Goal: Information Seeking & Learning: Find specific page/section

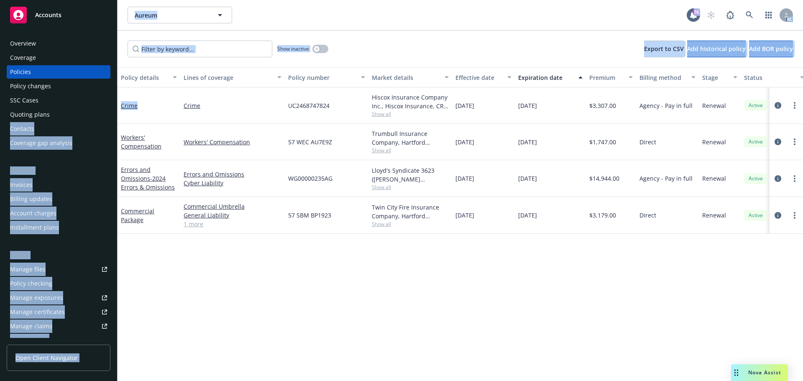
drag, startPoint x: 148, startPoint y: 112, endPoint x: 116, endPoint y: 112, distance: 31.8
click at [116, 112] on div "Accounts Overview Coverage Policies Policy changes SSC Cases Quoting plans Cont…" at bounding box center [401, 190] width 803 height 381
click at [159, 111] on div "Crime" at bounding box center [149, 105] width 63 height 36
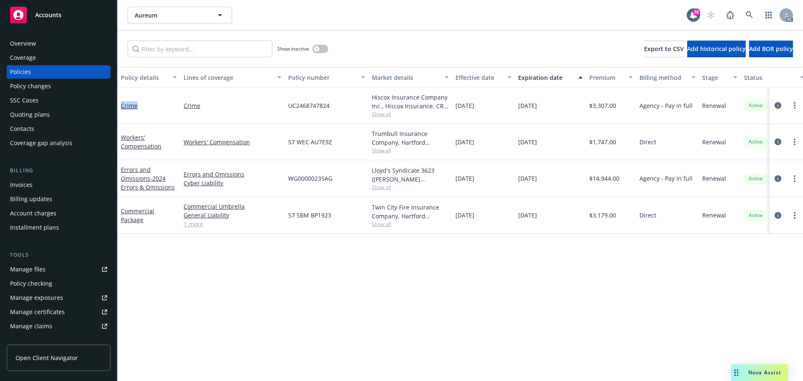
drag, startPoint x: 152, startPoint y: 105, endPoint x: 120, endPoint y: 111, distance: 31.9
click at [120, 111] on div "Crime" at bounding box center [149, 105] width 63 height 36
copy link "Crime"
drag, startPoint x: 383, startPoint y: 283, endPoint x: 393, endPoint y: 274, distance: 13.3
click at [383, 283] on div "Policy details Lines of coverage Policy number Market details Effective date Ex…" at bounding box center [460, 224] width 685 height 314
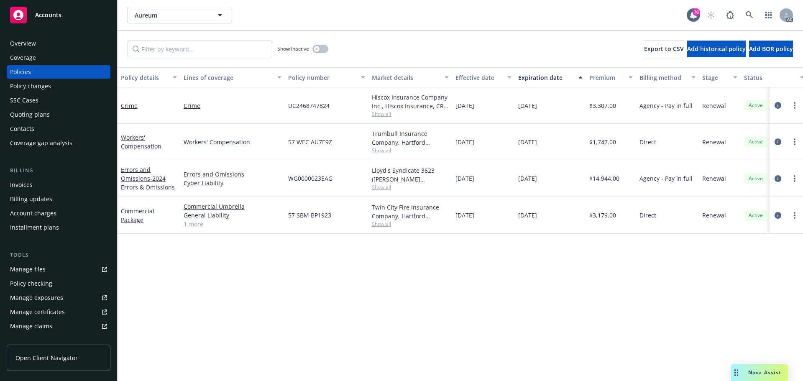
drag, startPoint x: 557, startPoint y: 182, endPoint x: 508, endPoint y: 184, distance: 49.8
click at [508, 184] on div "Errors and Omissions - 2024 Errors & Omissions Errors and Omissions Cyber Liabi…" at bounding box center [521, 178] width 807 height 37
copy div "[DATE]"
click at [777, 179] on icon "circleInformation" at bounding box center [777, 178] width 7 height 7
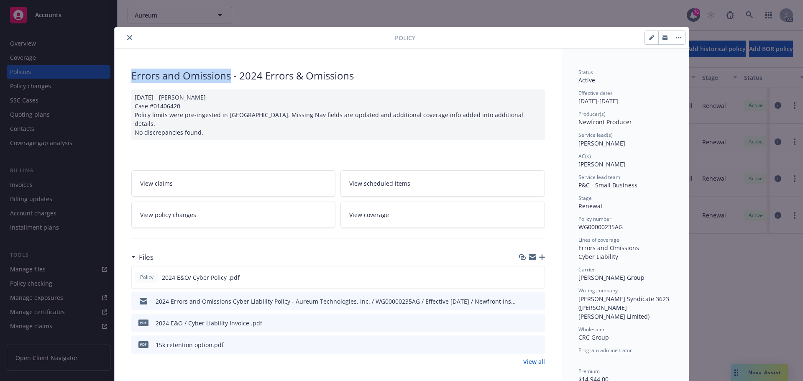
drag, startPoint x: 130, startPoint y: 77, endPoint x: 227, endPoint y: 80, distance: 97.1
click at [227, 80] on div "Errors and Omissions - 2024 Errors & Omissions" at bounding box center [338, 76] width 414 height 14
click at [128, 39] on icon "close" at bounding box center [129, 37] width 5 height 5
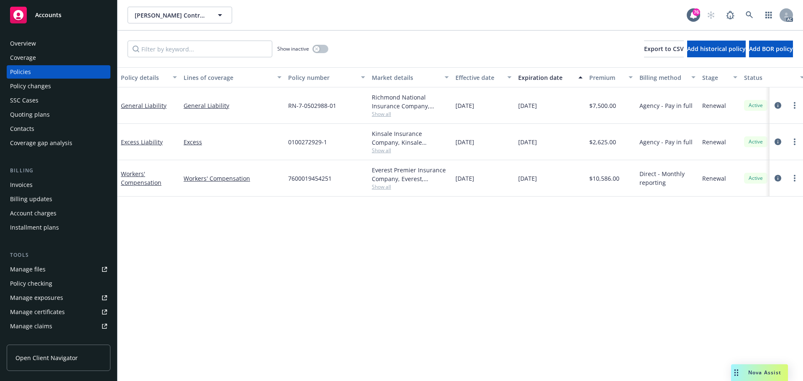
click at [393, 266] on div "Policy details Lines of coverage Policy number Market details Effective date Ex…" at bounding box center [460, 224] width 685 height 314
click at [42, 42] on div "Overview" at bounding box center [58, 43] width 97 height 13
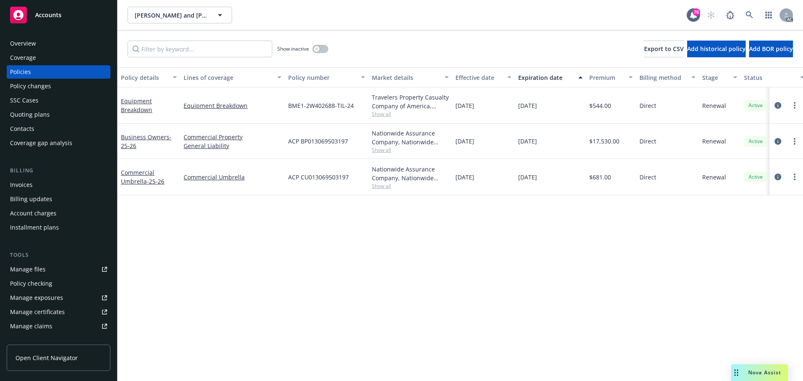
click at [302, 275] on div "Policy details Lines of coverage Policy number Market details Effective date Ex…" at bounding box center [460, 224] width 685 height 314
click at [32, 40] on div "Overview" at bounding box center [23, 43] width 26 height 13
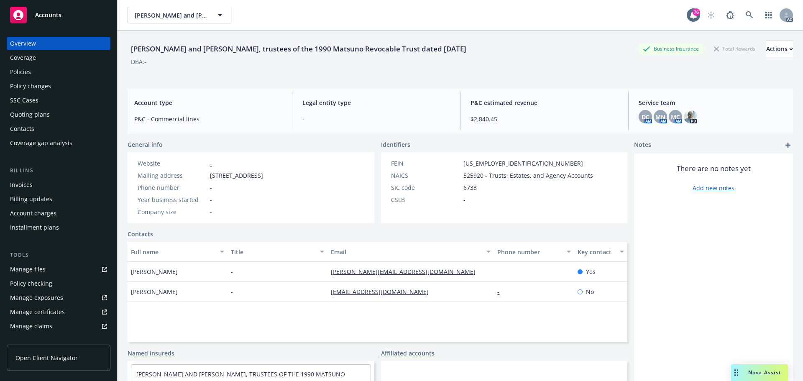
click at [25, 69] on div "Policies" at bounding box center [20, 71] width 21 height 13
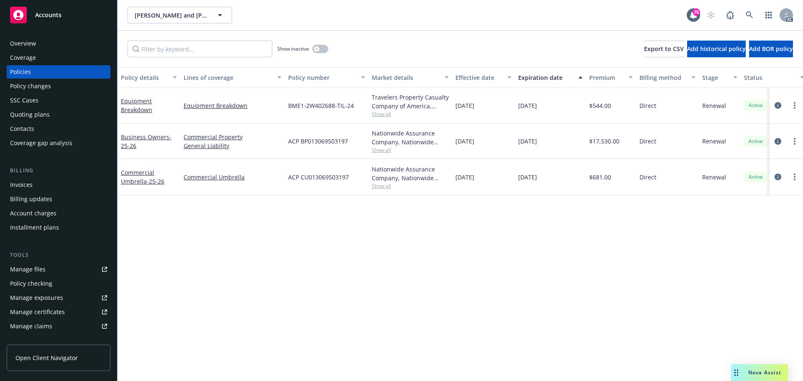
drag, startPoint x: 561, startPoint y: 104, endPoint x: 515, endPoint y: 107, distance: 46.2
click at [515, 107] on div "[DATE]" at bounding box center [550, 105] width 71 height 36
copy span "[DATE]"
drag, startPoint x: 249, startPoint y: 102, endPoint x: 181, endPoint y: 106, distance: 67.8
click at [181, 106] on div "Equipment Breakdown" at bounding box center [232, 105] width 105 height 36
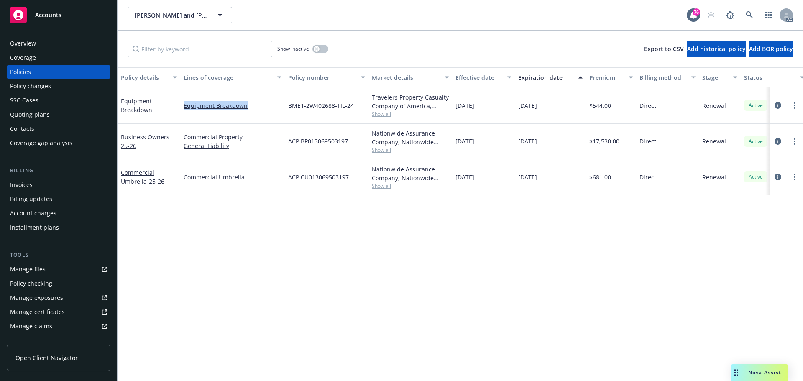
copy link "Equipment Breakdown"
